Goal: Check status: Verify the current state of an ongoing process or item

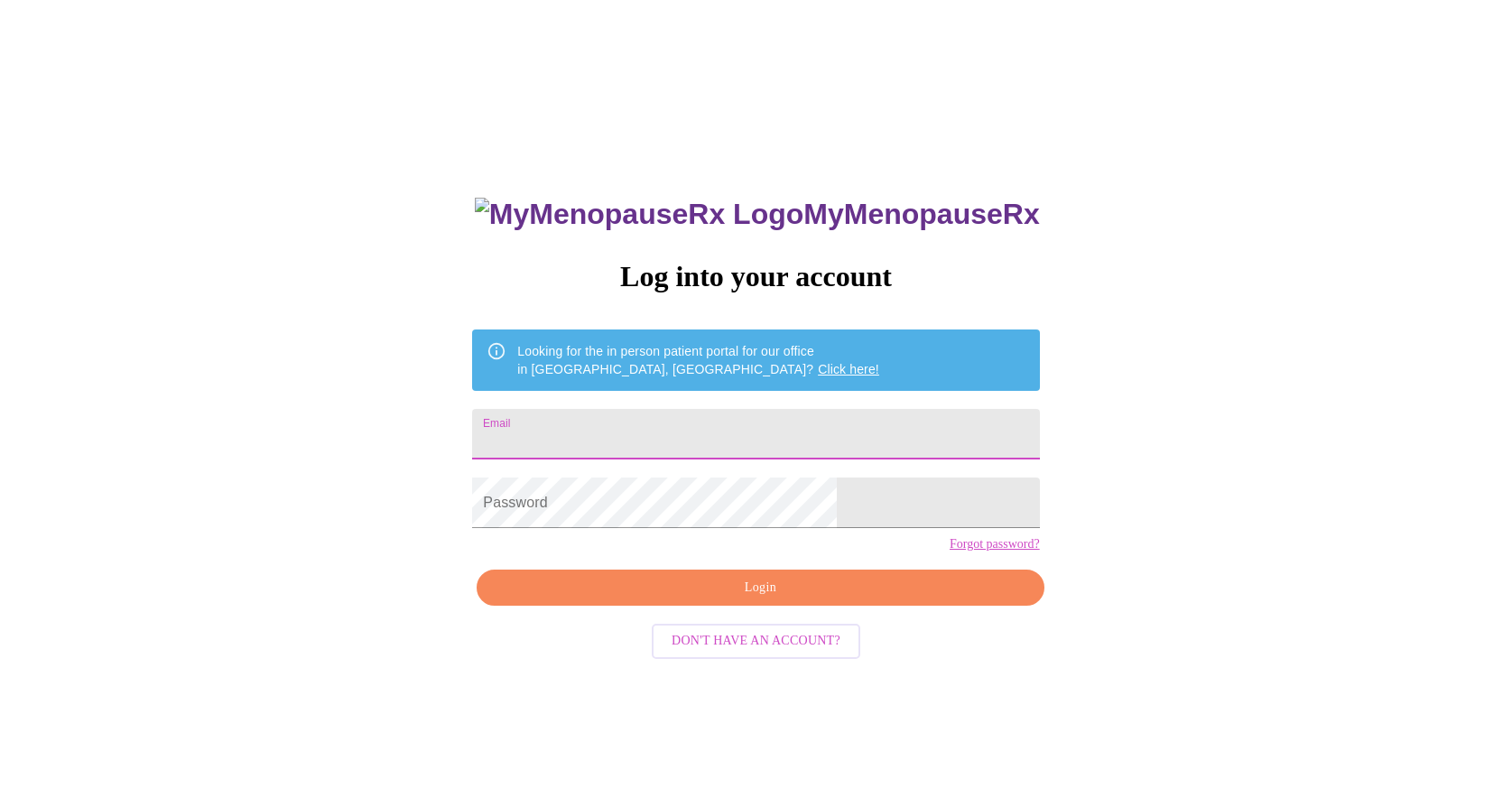
click at [779, 414] on input "Email" at bounding box center [755, 433] width 566 height 50
type input "[EMAIL_ADDRESS][DOMAIN_NAME]"
click at [683, 600] on span "Login" at bounding box center [760, 588] width 525 height 23
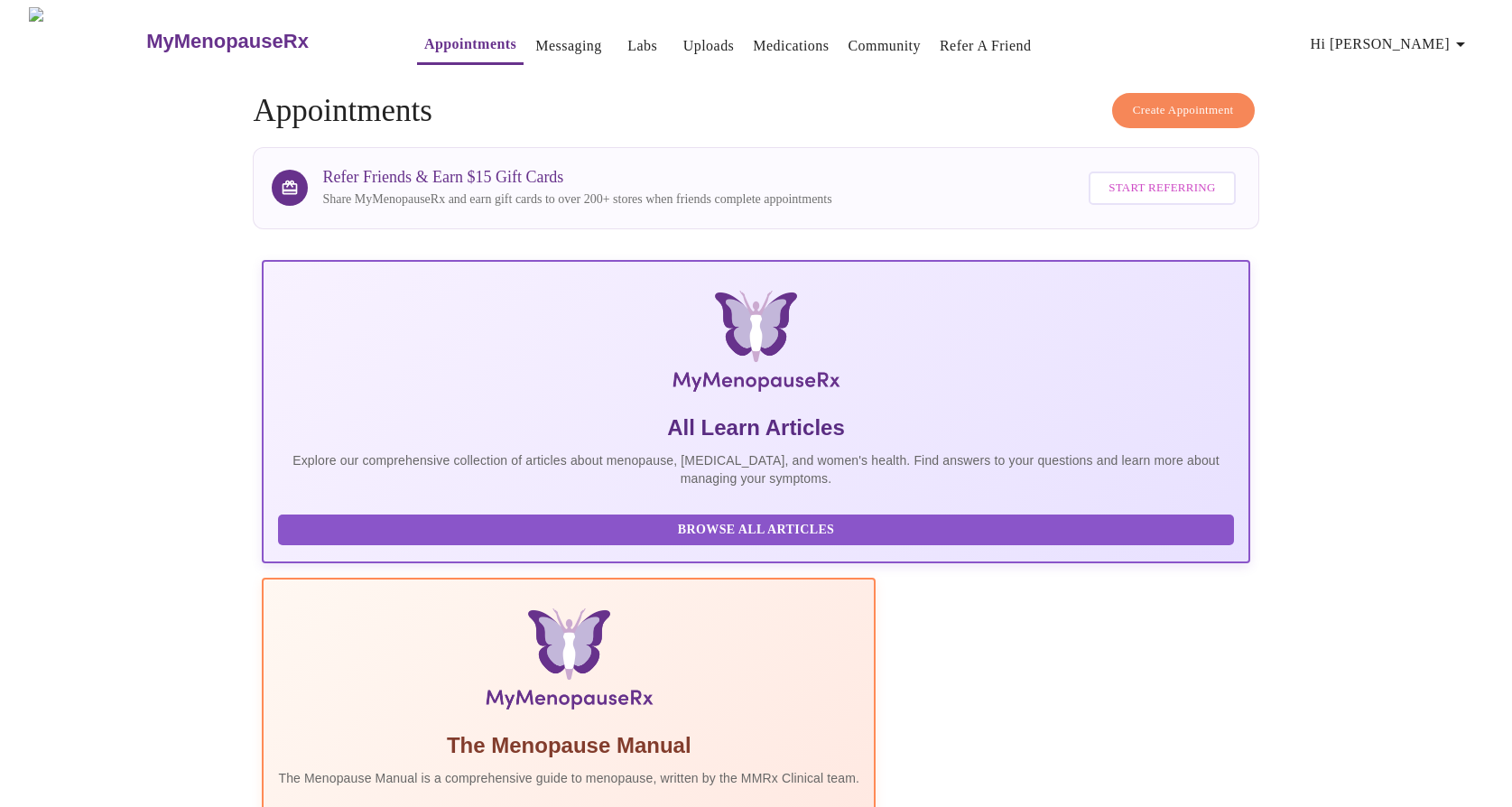
click at [627, 34] on link "Labs" at bounding box center [642, 46] width 29 height 26
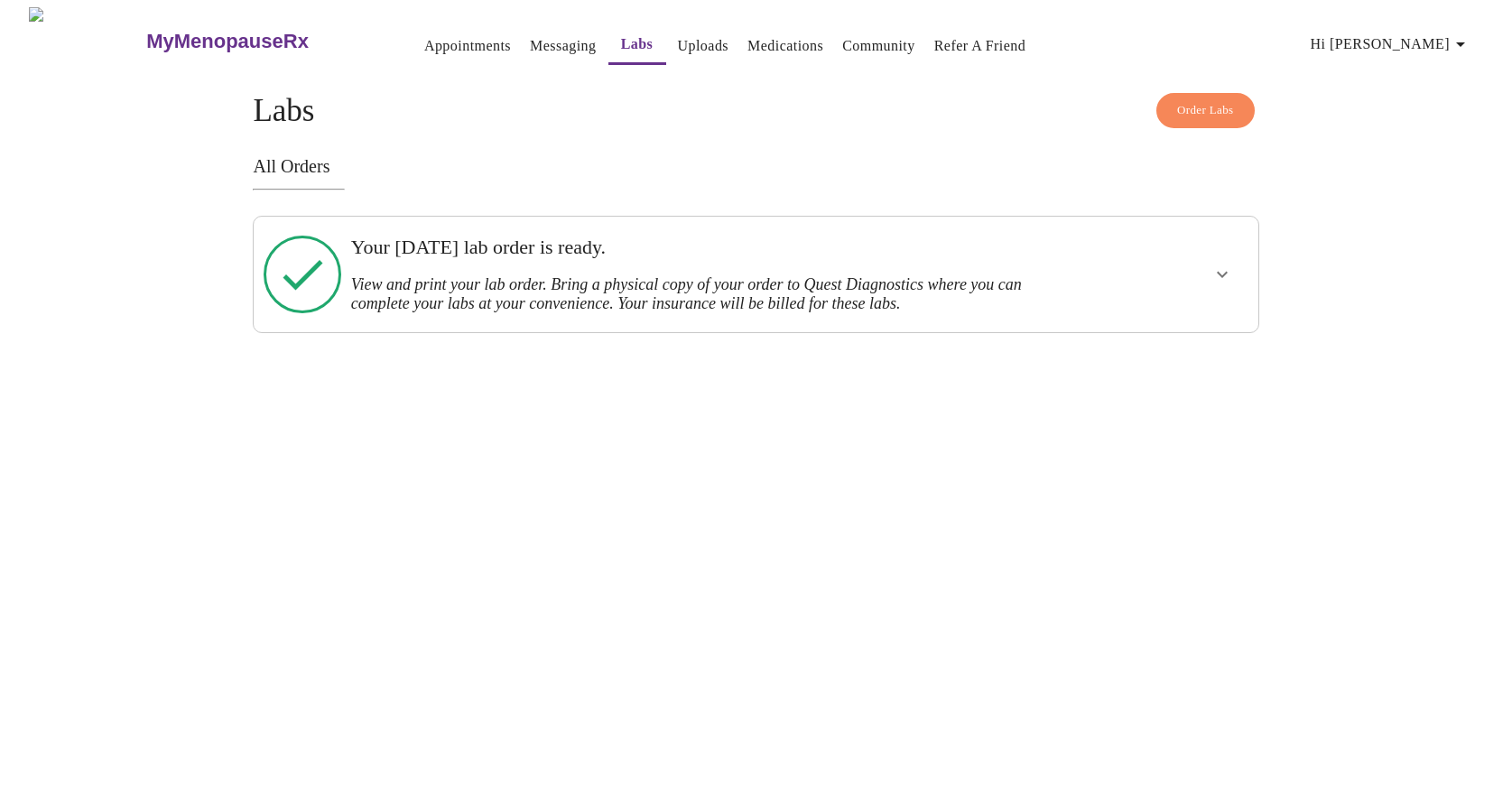
click at [588, 252] on h3 "Your Friday, August 8th lab order is ready." at bounding box center [707, 248] width 713 height 24
click at [1223, 272] on icon "show more" at bounding box center [1222, 275] width 11 height 6
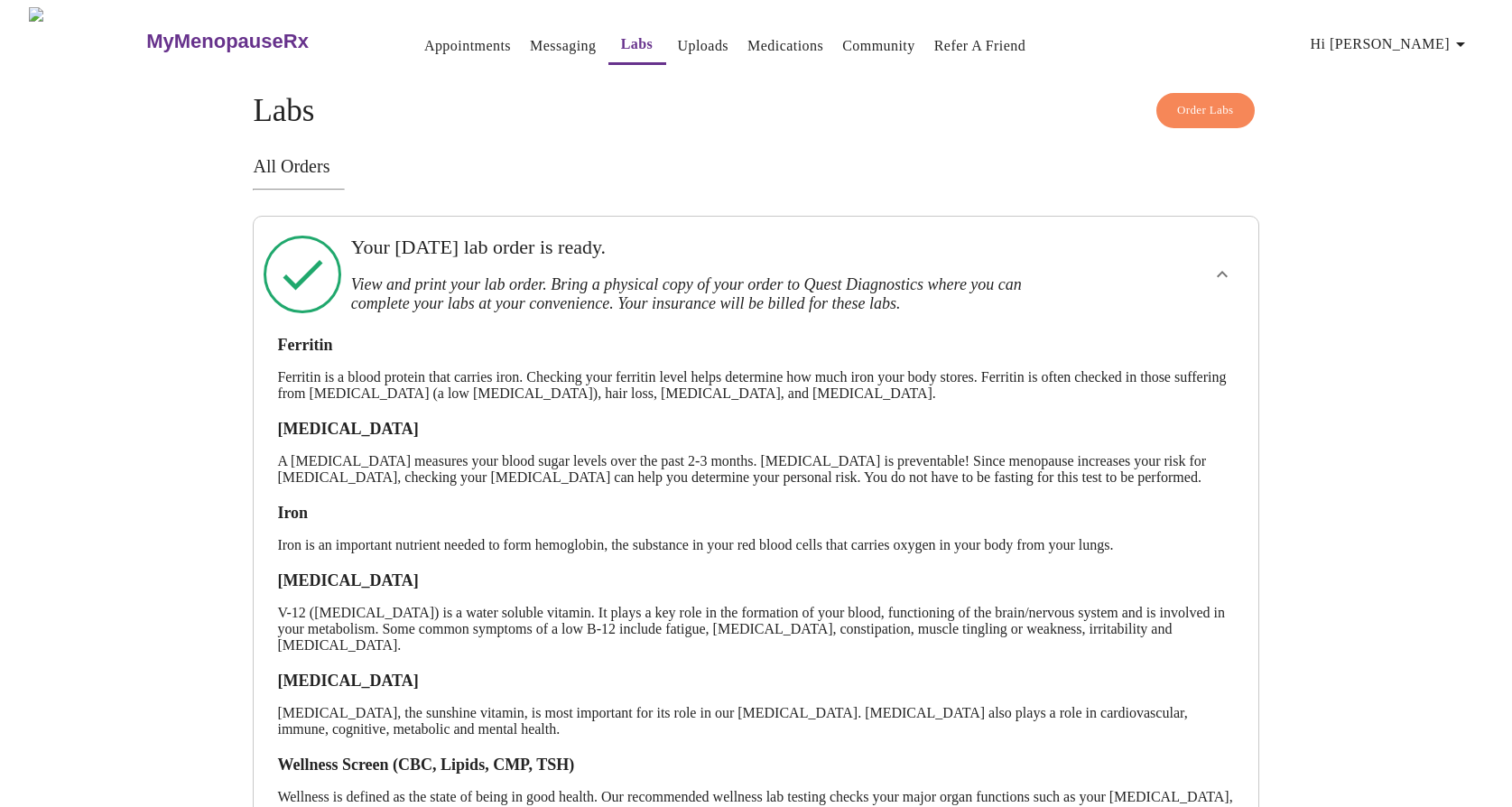
scroll to position [153, 0]
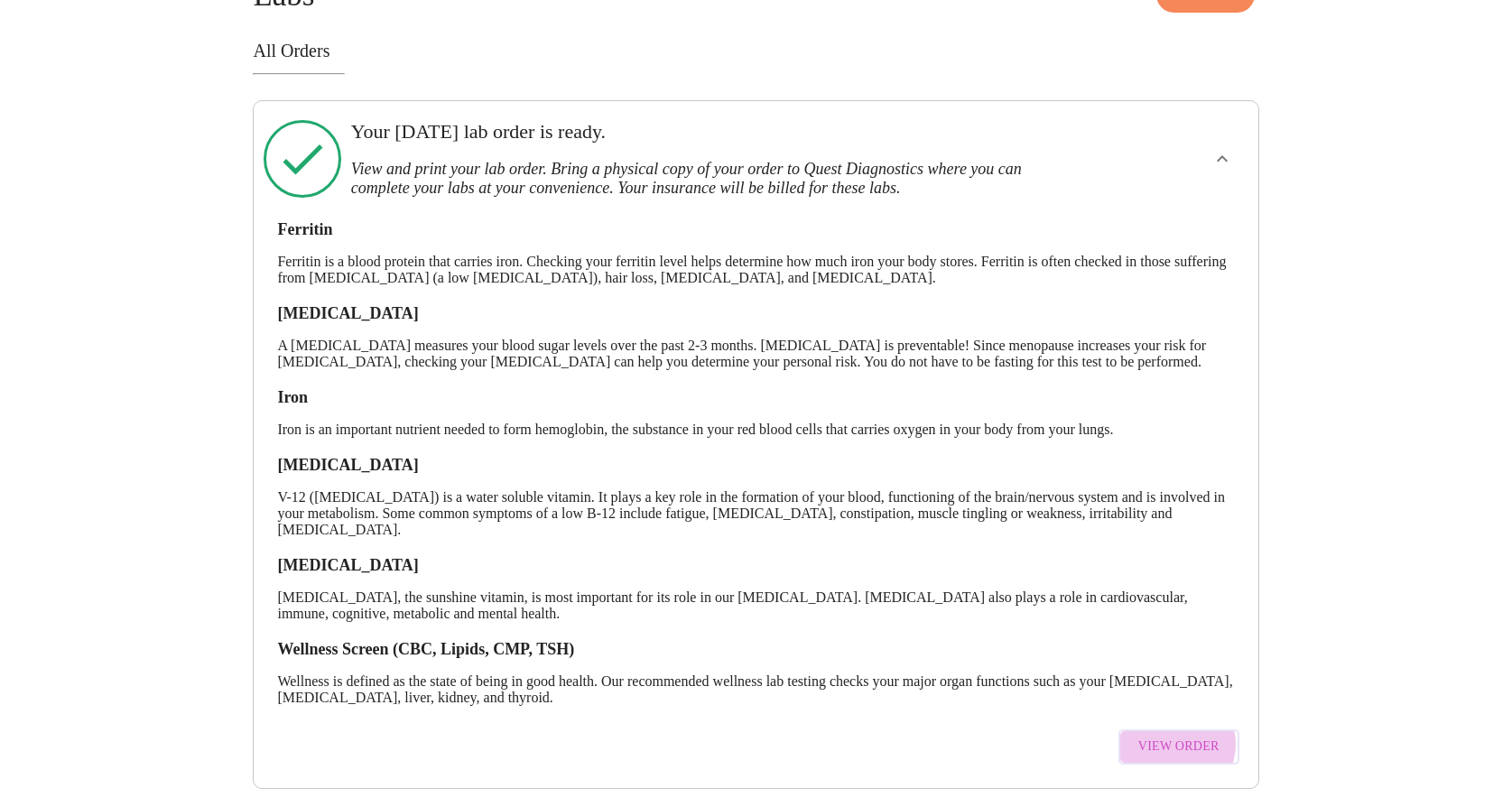
click at [1179, 735] on span "View Order" at bounding box center [1179, 746] width 81 height 23
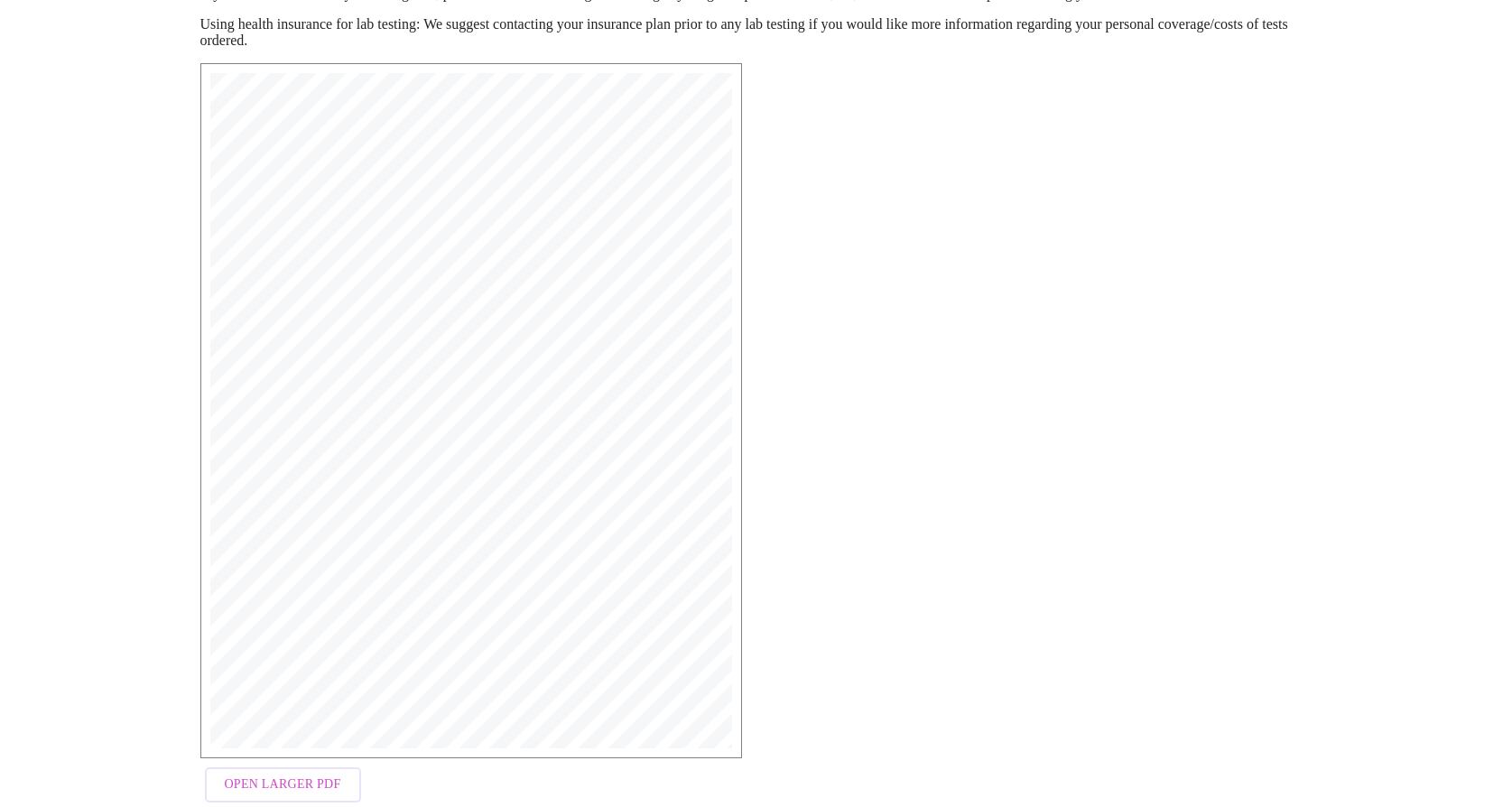
scroll to position [266, 0]
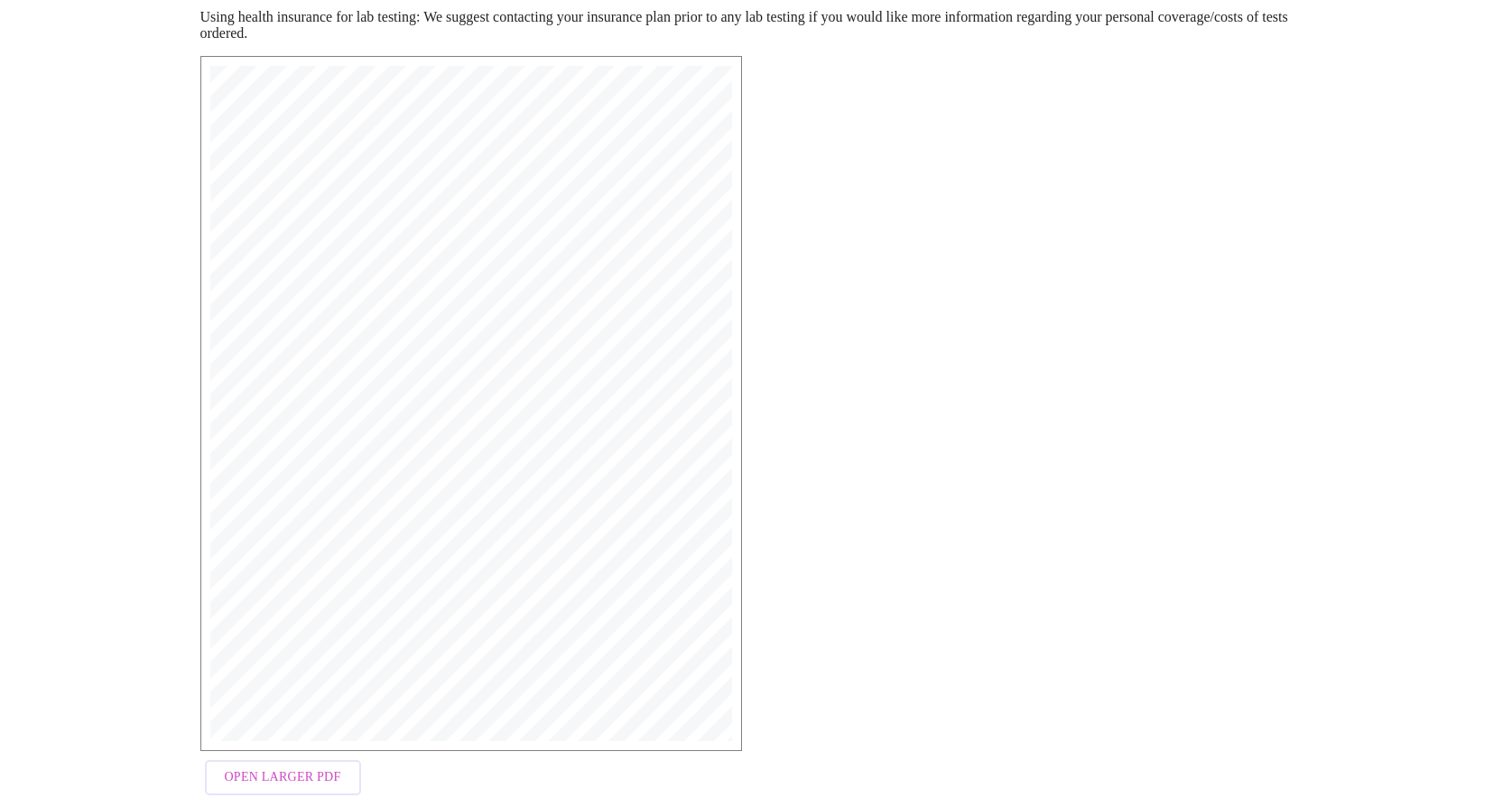
click at [323, 770] on span "Open Larger PDF" at bounding box center [283, 778] width 117 height 23
